Goal: Find specific page/section: Find specific page/section

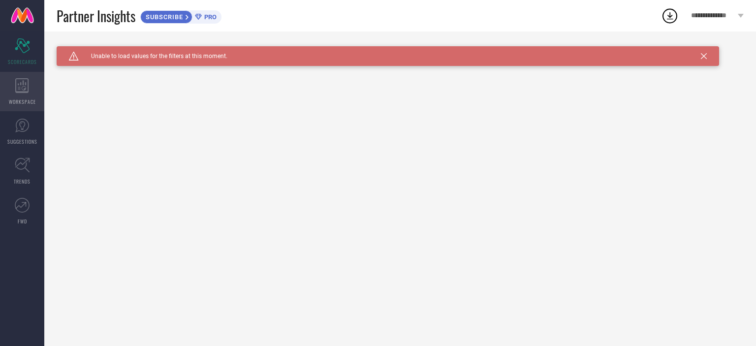
click at [23, 96] on div "WORKSPACE" at bounding box center [22, 91] width 44 height 39
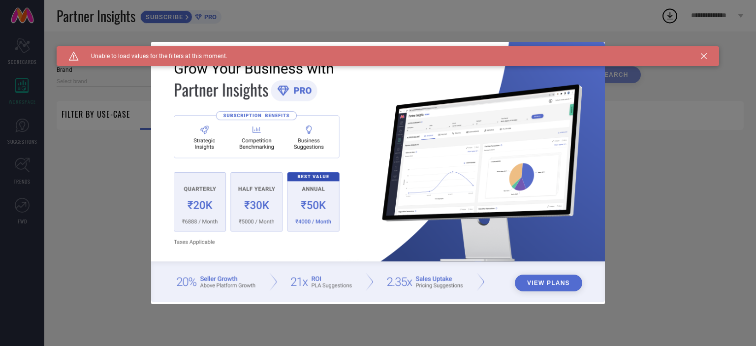
type input "1 STOP FASHION"
type input "All"
click at [32, 137] on div "View Plans" at bounding box center [378, 173] width 756 height 346
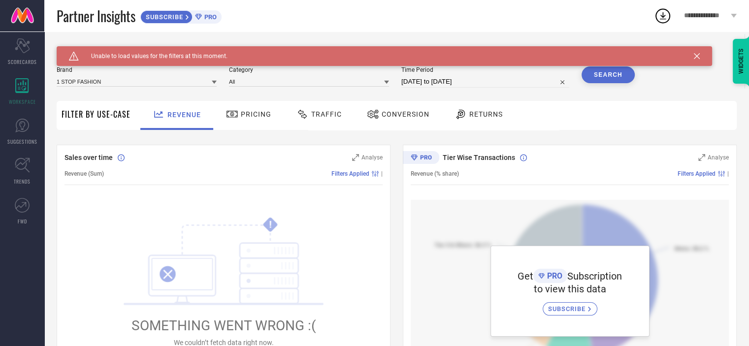
scroll to position [86, 0]
